Goal: Find specific page/section: Find specific page/section

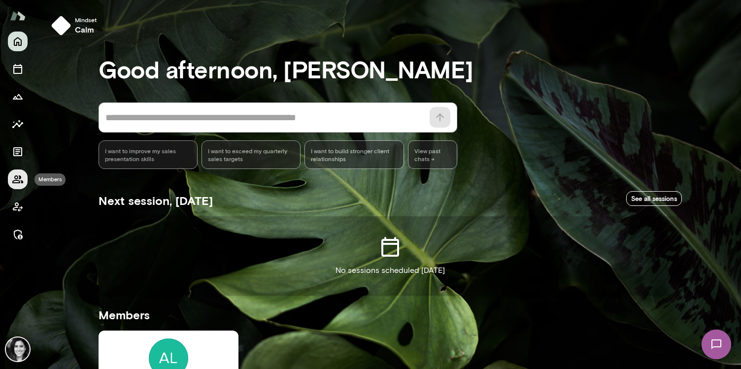
click at [14, 180] on icon "Members" at bounding box center [17, 179] width 11 height 8
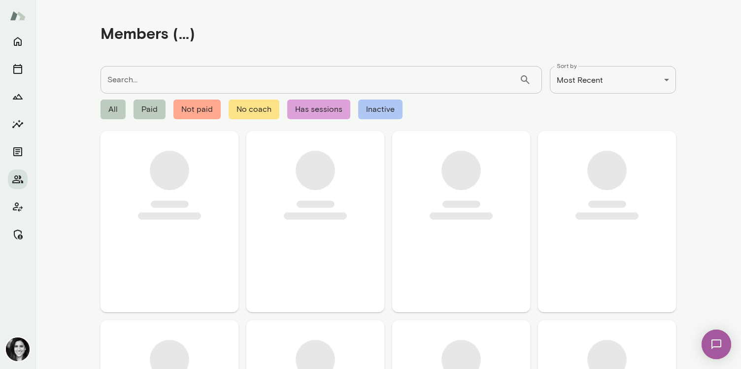
click at [150, 87] on input "Search..." at bounding box center [309, 80] width 419 height 28
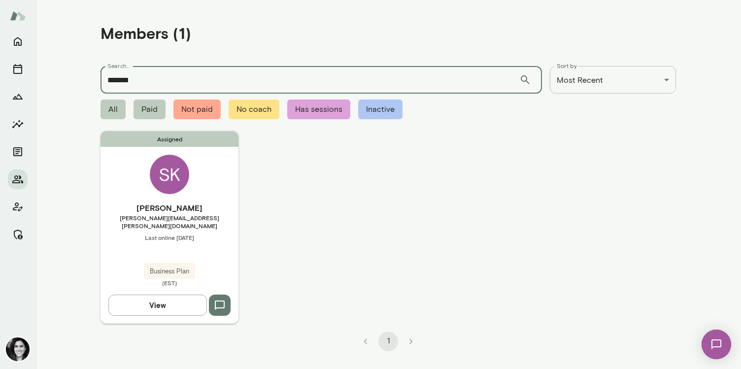
type input "*******"
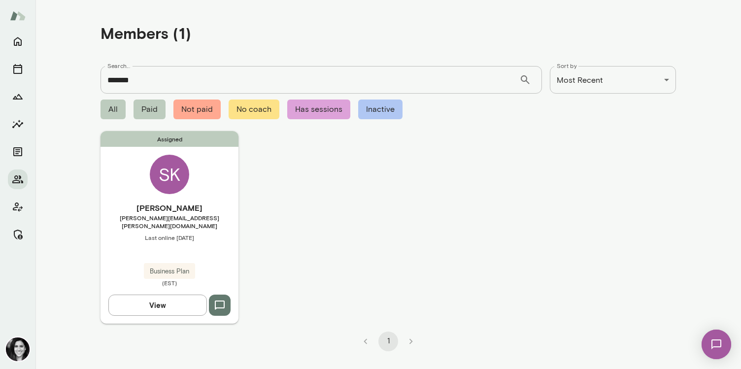
click at [165, 190] on div "SK" at bounding box center [169, 174] width 39 height 39
